Goal: Task Accomplishment & Management: Manage account settings

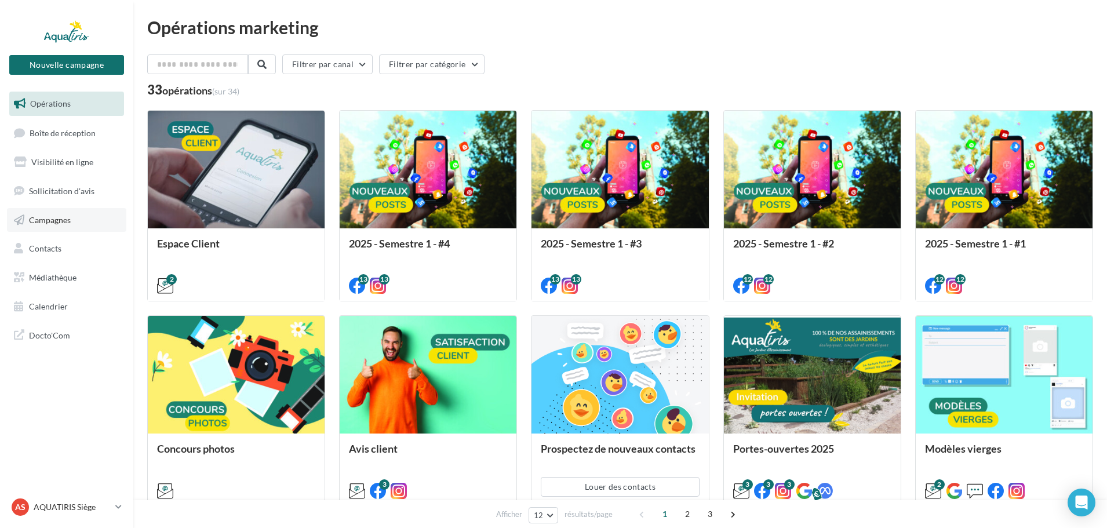
click at [87, 218] on link "Campagnes" at bounding box center [66, 220] width 119 height 24
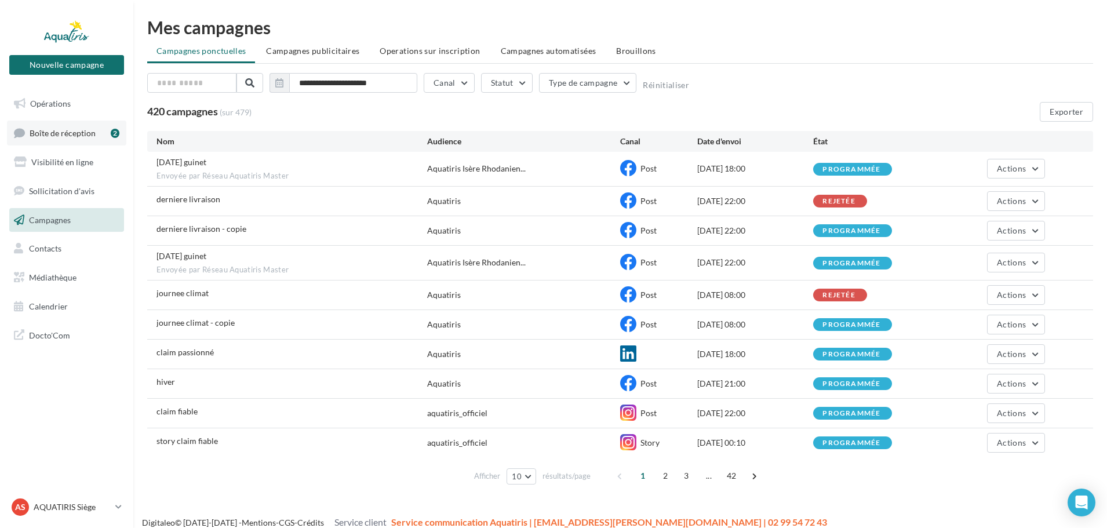
click at [95, 137] on link "Boîte de réception 2" at bounding box center [66, 133] width 119 height 25
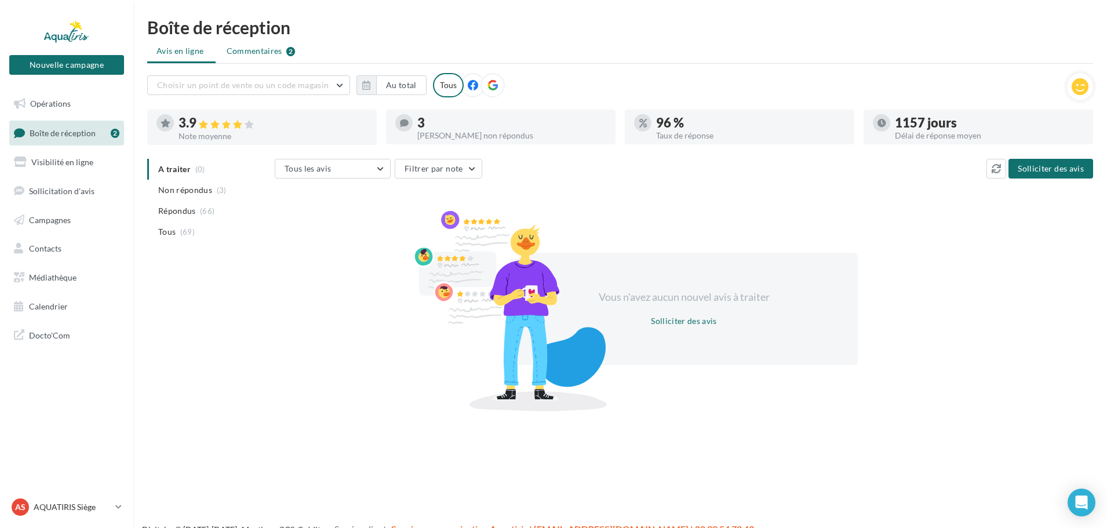
click at [261, 49] on span "Commentaires" at bounding box center [255, 51] width 56 height 12
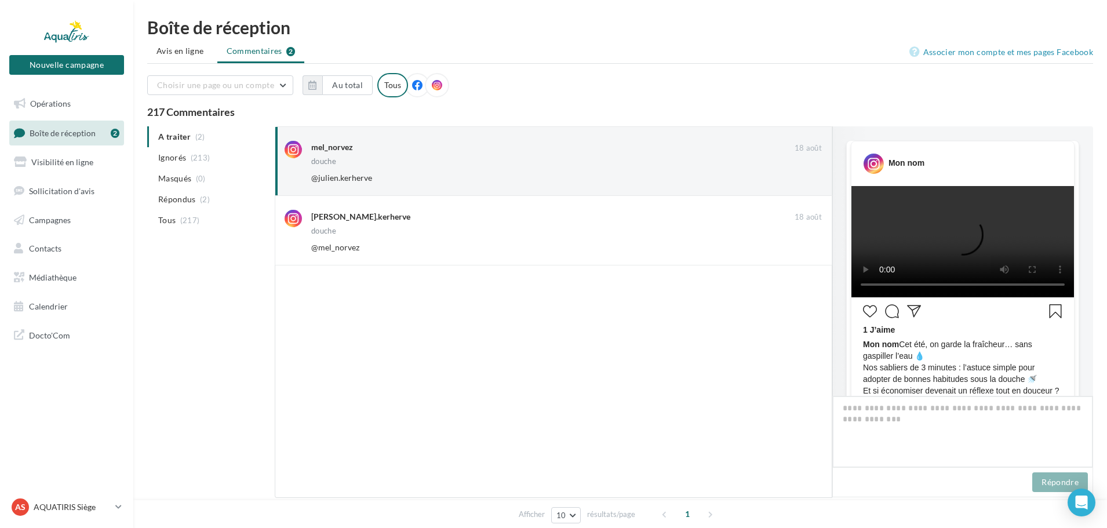
scroll to position [417, 0]
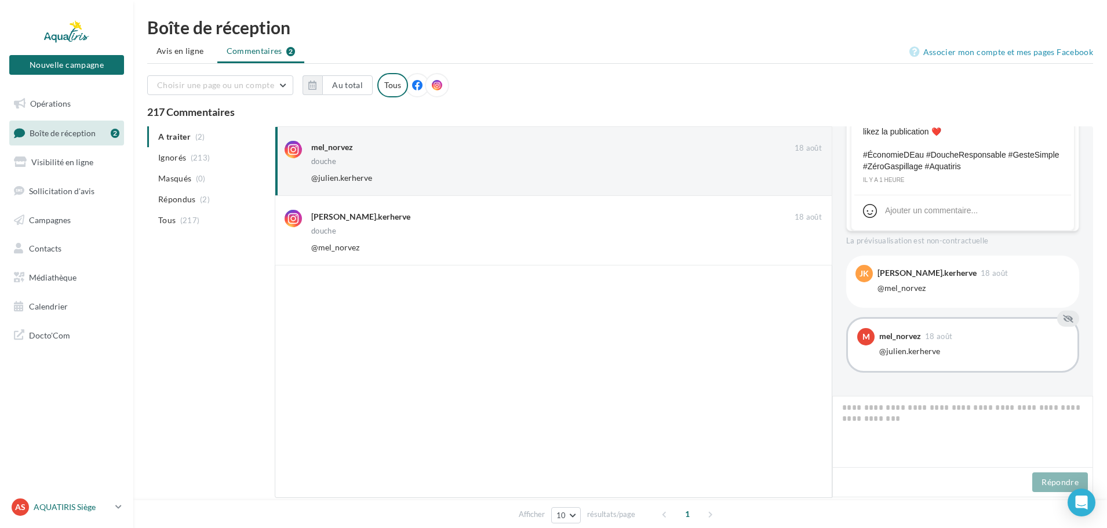
click at [82, 505] on p "AQUATIRIS Siège" at bounding box center [72, 507] width 77 height 12
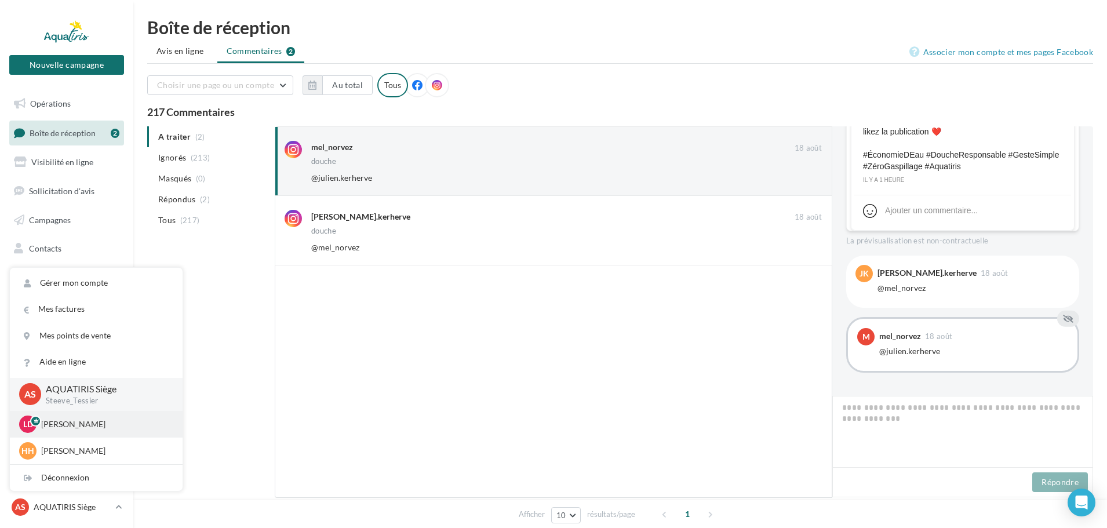
click at [97, 422] on p "[PERSON_NAME]" at bounding box center [104, 424] width 127 height 12
